Goal: Information Seeking & Learning: Learn about a topic

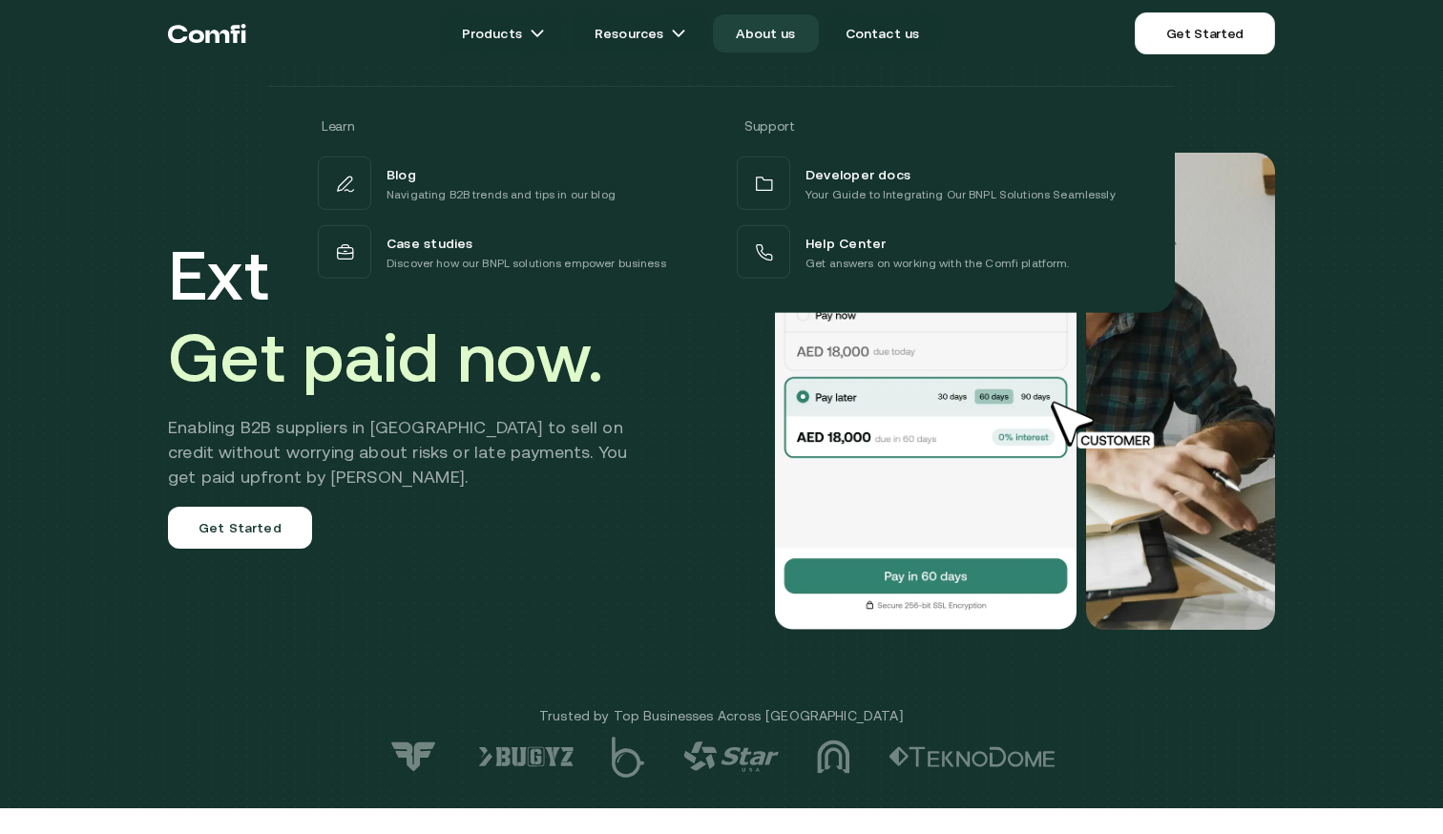
click at [782, 31] on link "About us" at bounding box center [765, 33] width 105 height 38
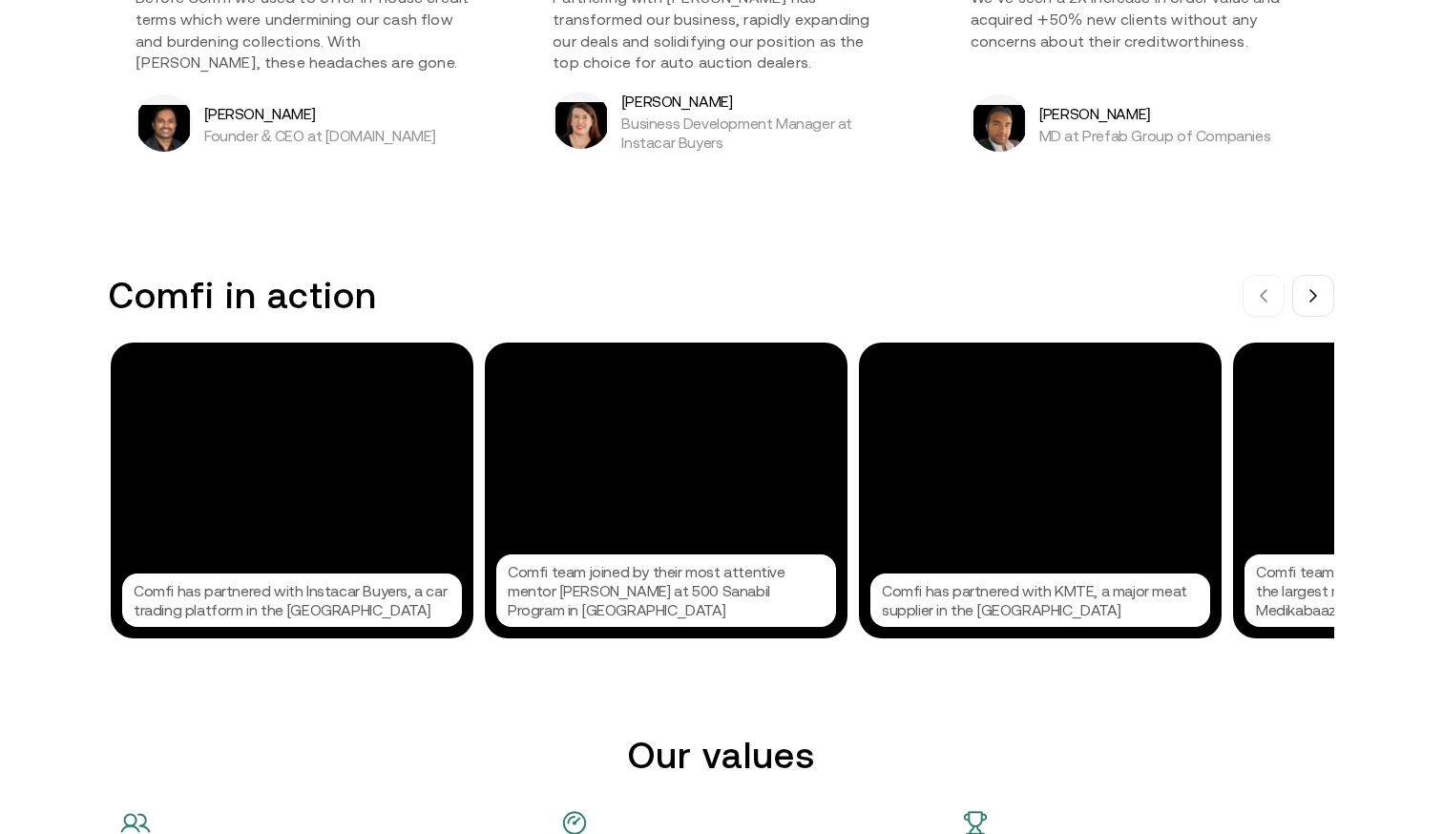
scroll to position [1749, 0]
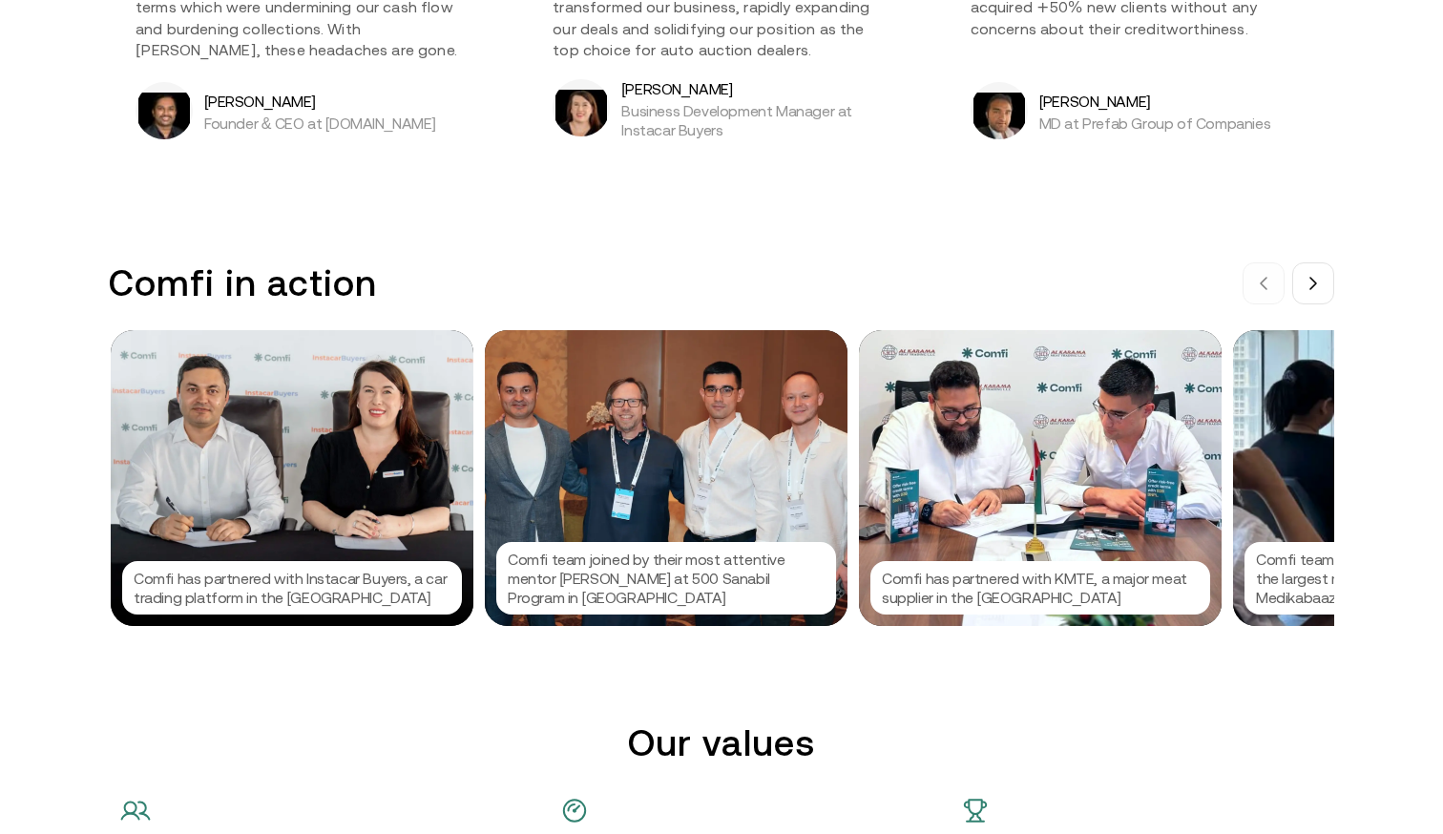
click at [1339, 289] on div "Comfi in action Comfi has partnered with Instacar Buyers, a car trading platfor…" at bounding box center [721, 444] width 1241 height 365
click at [1332, 287] on button at bounding box center [1314, 284] width 42 height 42
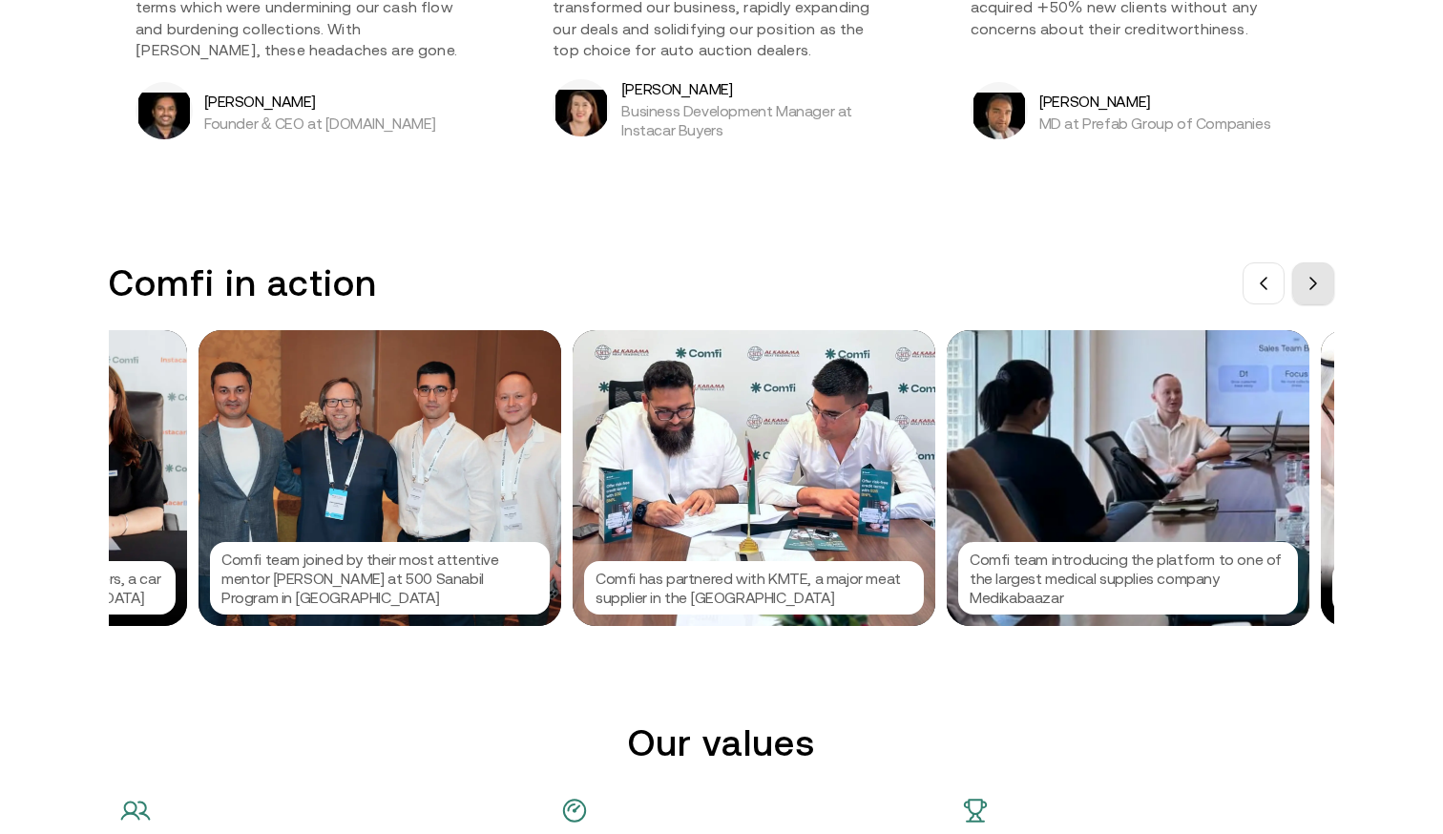
click at [1332, 287] on button at bounding box center [1314, 284] width 42 height 42
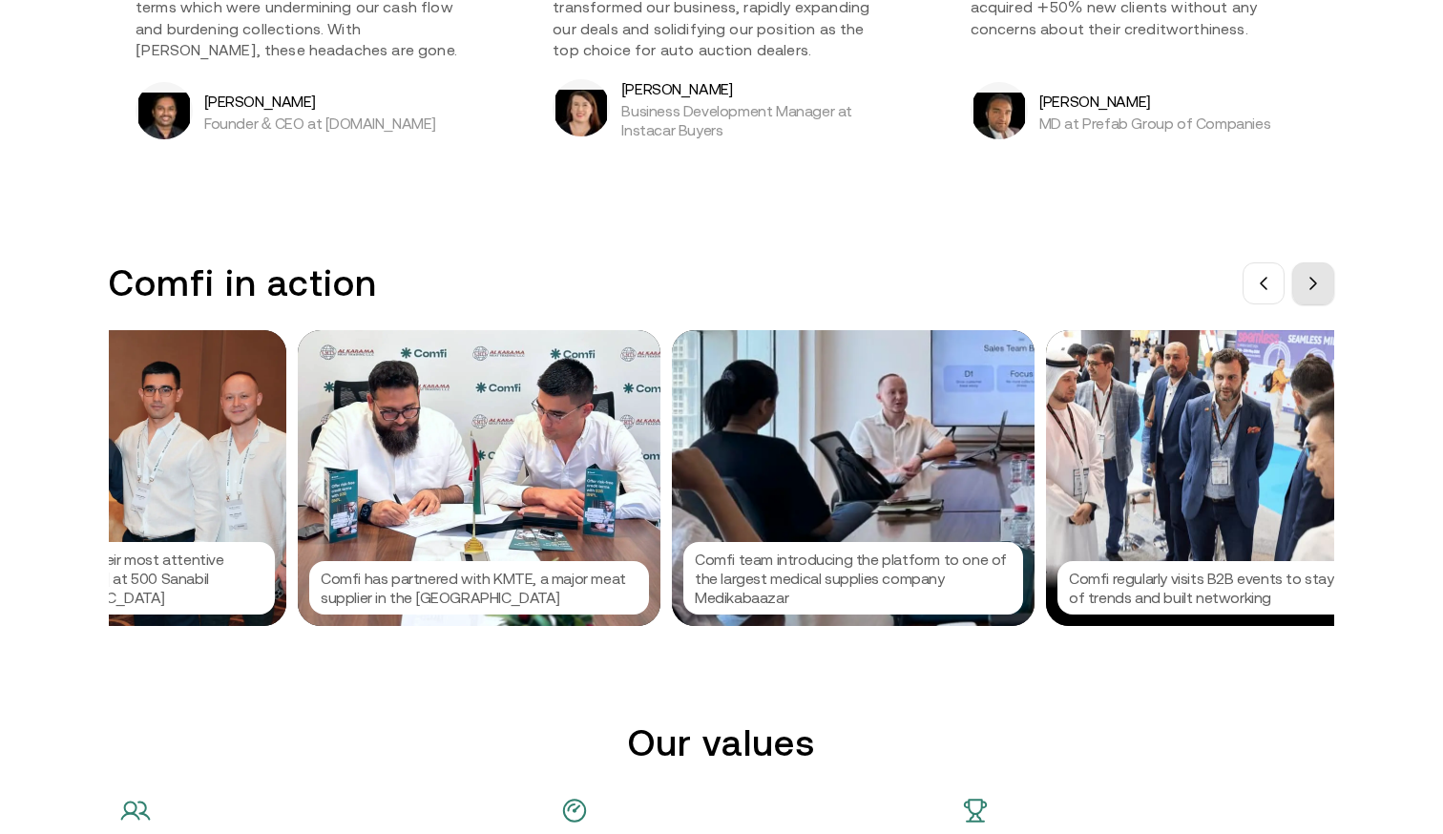
scroll to position [0, 573]
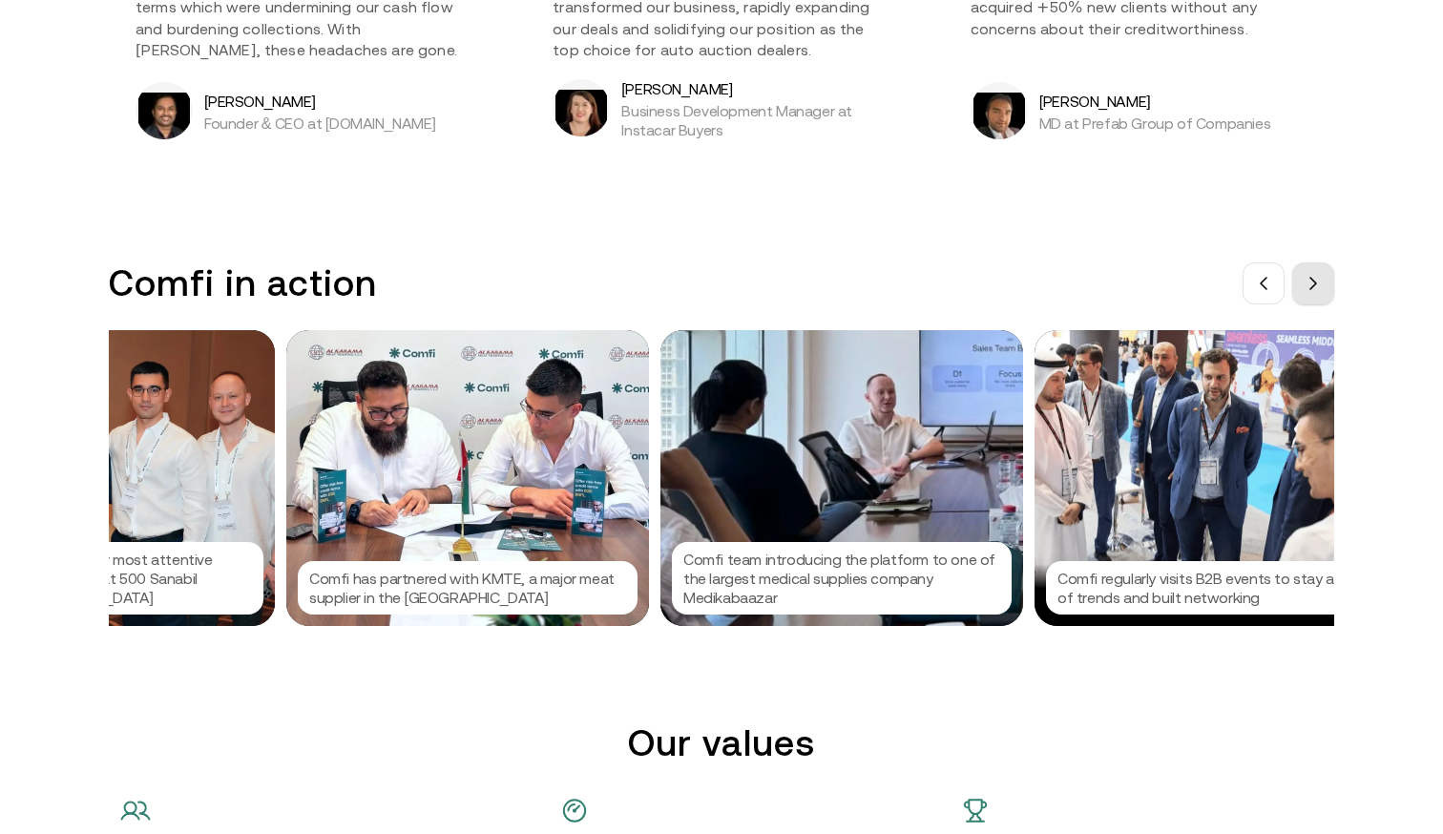
click at [1322, 285] on button at bounding box center [1314, 284] width 42 height 42
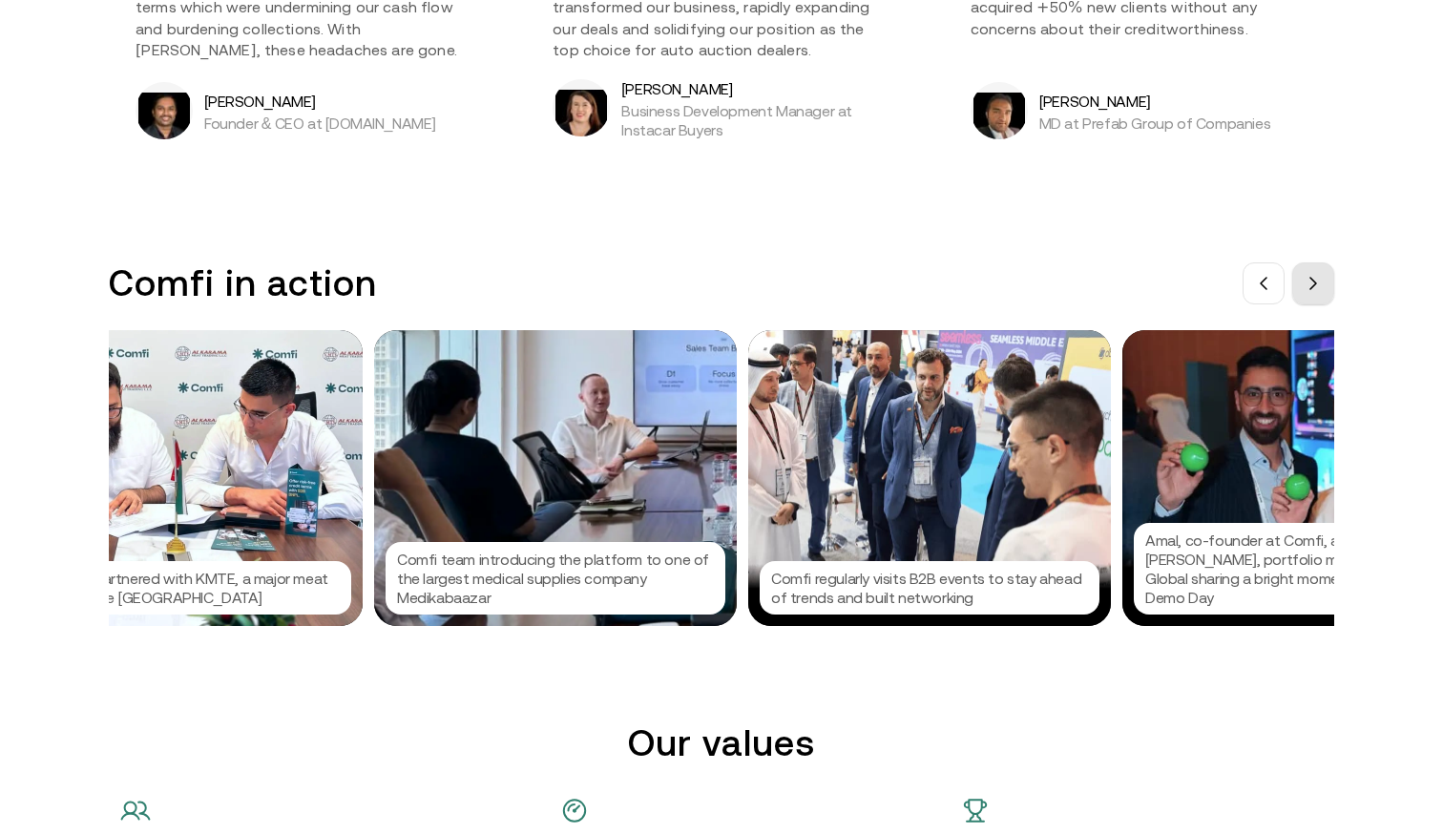
click at [1322, 285] on button at bounding box center [1314, 284] width 42 height 42
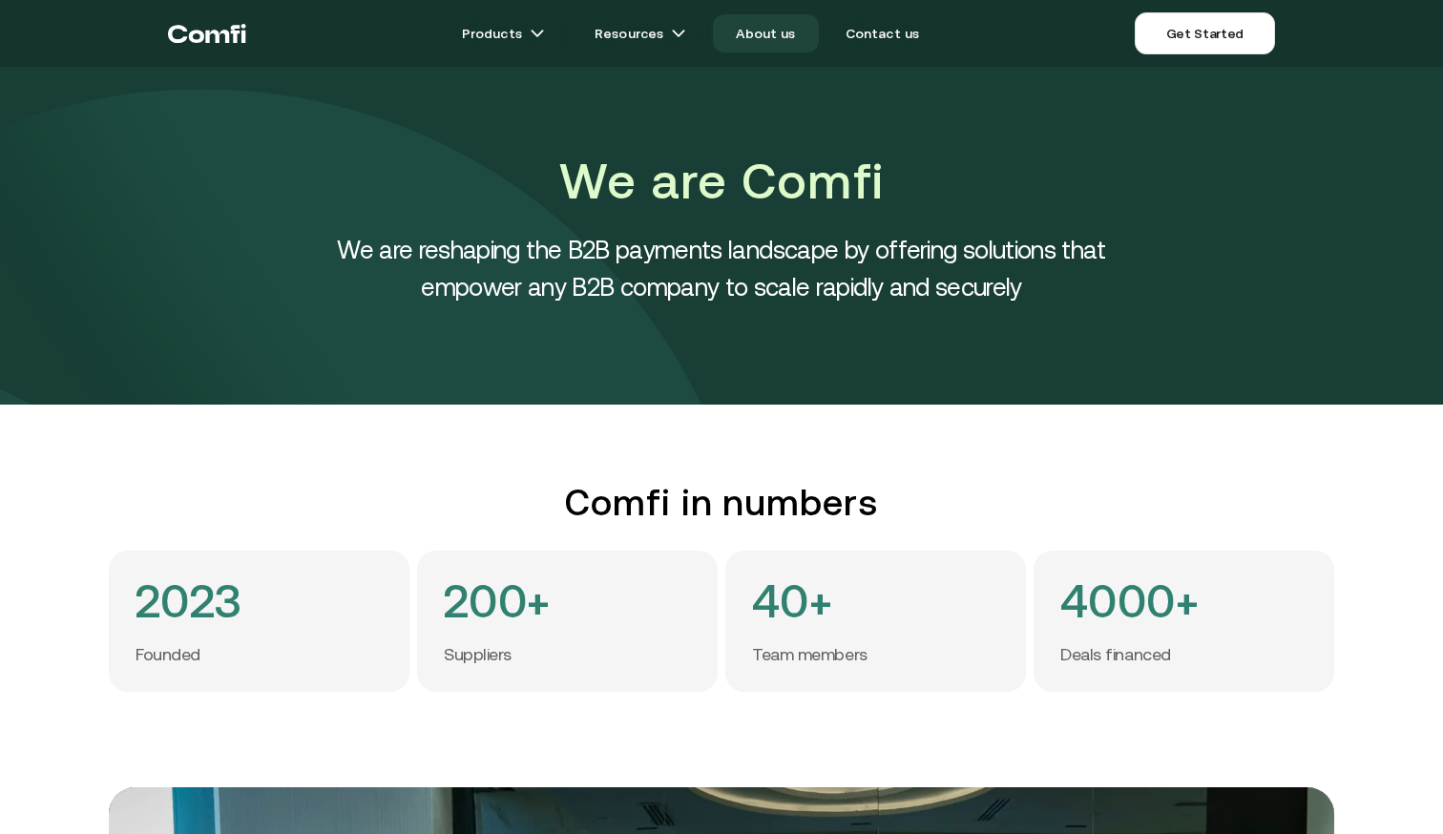
scroll to position [16, 0]
